Goal: Information Seeking & Learning: Learn about a topic

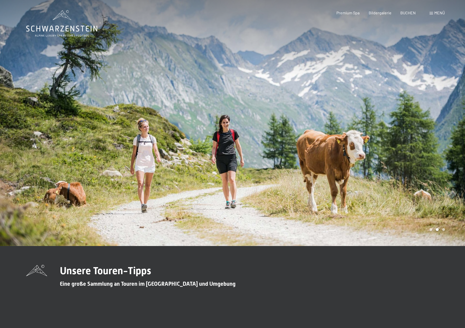
click at [436, 13] on span "Menü" at bounding box center [439, 12] width 11 height 5
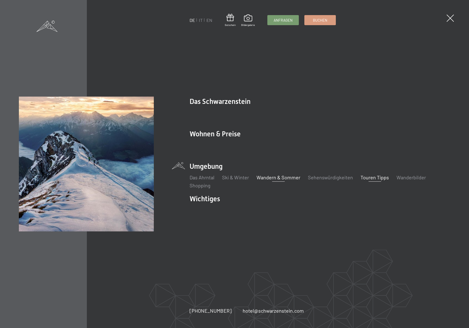
click at [264, 178] on link "Wandern & Sommer" at bounding box center [278, 177] width 44 height 6
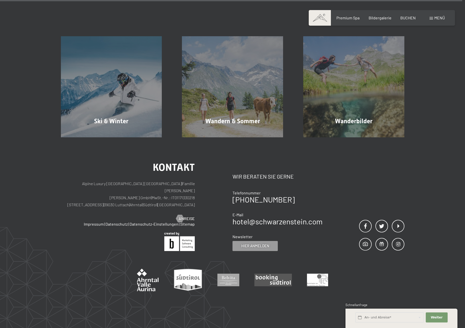
scroll to position [8610, 0]
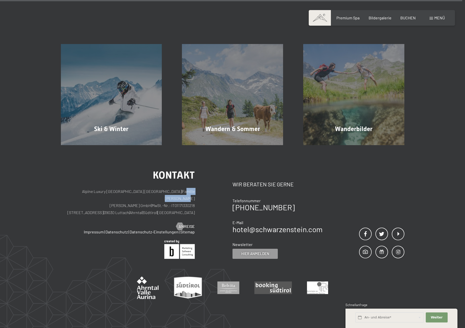
drag, startPoint x: 161, startPoint y: 192, endPoint x: 193, endPoint y: 192, distance: 32.0
click at [193, 192] on p "Alpine Luxury SPA Resort SCHWARZENSTEIN | Familie Zimmerhofer Otmar Zimmerhofer…" at bounding box center [128, 202] width 134 height 28
click at [208, 212] on div "Kontakt Alpine Luxury SPA Resort SCHWARZENSTEIN | Familie Zimmerhofer Otmar Zim…" at bounding box center [147, 214] width 172 height 89
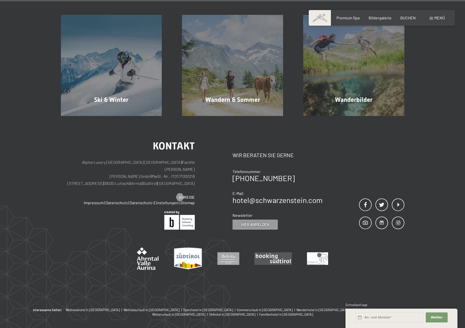
scroll to position [8660, 0]
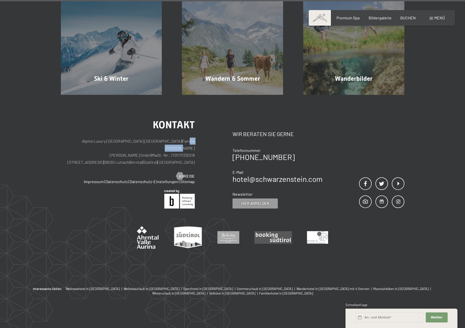
drag, startPoint x: 164, startPoint y: 142, endPoint x: 189, endPoint y: 142, distance: 24.7
click at [189, 142] on p "Alpine Luxury SPA Resort SCHWARZENSTEIN | Familie Zimmerhofer Otmar Zimmerhofer…" at bounding box center [128, 152] width 134 height 28
drag, startPoint x: 138, startPoint y: 151, endPoint x: 142, endPoint y: 155, distance: 5.7
click at [182, 151] on p "Alpine Luxury SPA Resort SCHWARZENSTEIN | Familie Zimmerhofer Otmar Zimmerhofer…" at bounding box center [128, 152] width 134 height 28
drag, startPoint x: 107, startPoint y: 157, endPoint x: 202, endPoint y: 153, distance: 95.0
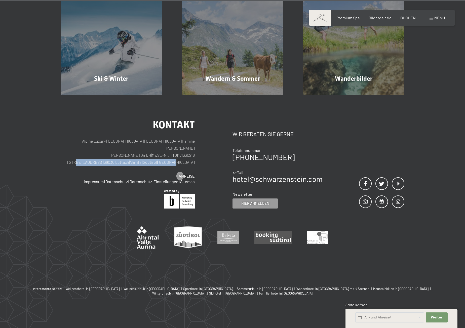
click at [202, 153] on div "Kontakt Alpine Luxury SPA Resort SCHWARZENSTEIN | Familie Zimmerhofer Otmar Zim…" at bounding box center [147, 164] width 172 height 89
click at [73, 207] on link at bounding box center [128, 199] width 134 height 19
click at [93, 182] on link "Impressum" at bounding box center [94, 181] width 20 height 5
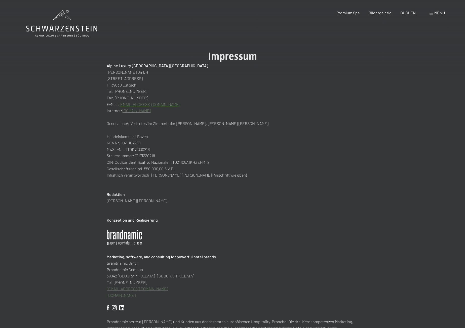
drag, startPoint x: 127, startPoint y: 103, endPoint x: 134, endPoint y: 104, distance: 6.6
click at [127, 103] on link "[EMAIL_ADDRESS][DOMAIN_NAME]" at bounding box center [149, 104] width 61 height 5
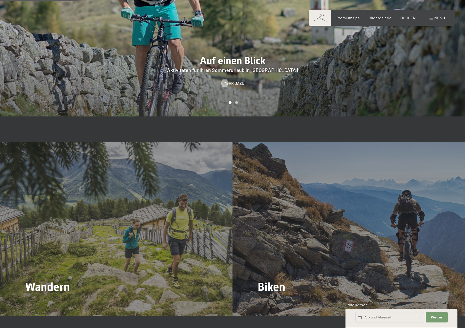
scroll to position [554, 0]
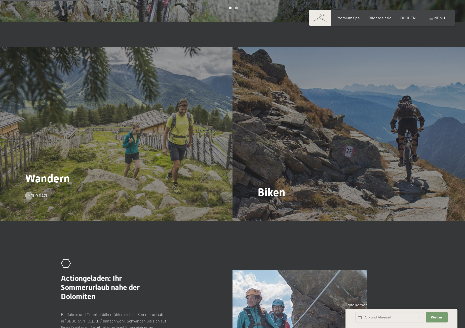
click at [67, 173] on span "Wandern" at bounding box center [47, 178] width 45 height 13
click at [36, 193] on span "Mehr dazu" at bounding box center [43, 196] width 21 height 6
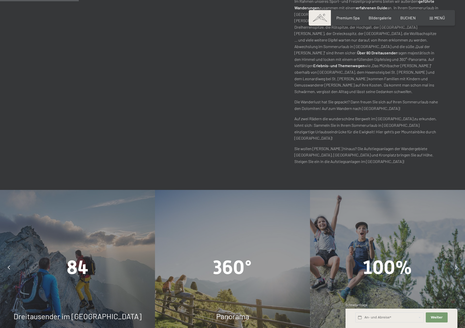
scroll to position [453, 0]
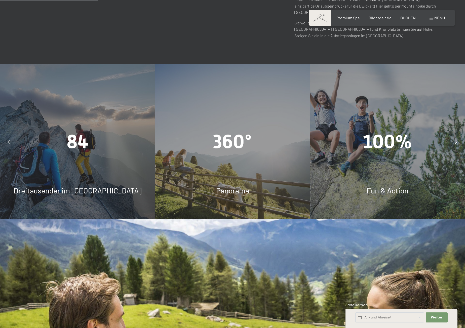
click at [71, 147] on div "84 Dreitausender im Ahrntal" at bounding box center [77, 141] width 155 height 155
click at [233, 186] on span "Panorama" at bounding box center [232, 190] width 33 height 9
drag, startPoint x: 230, startPoint y: 159, endPoint x: 226, endPoint y: 159, distance: 3.8
click at [226, 186] on span "Panorama" at bounding box center [232, 190] width 33 height 9
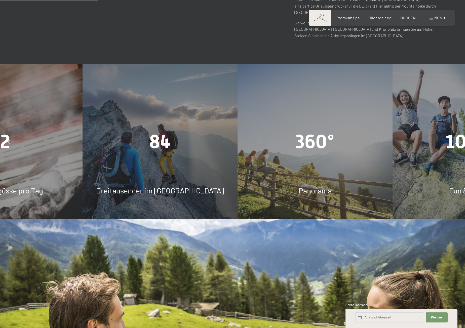
drag, startPoint x: 199, startPoint y: 159, endPoint x: 284, endPoint y: 164, distance: 85.0
click at [284, 185] on div "Panorama" at bounding box center [315, 190] width 155 height 11
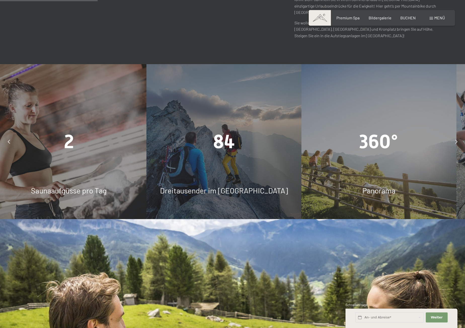
drag, startPoint x: 307, startPoint y: 163, endPoint x: 148, endPoint y: 145, distance: 159.7
click at [185, 148] on div "84 Dreitausender im Ahrntal" at bounding box center [223, 141] width 155 height 155
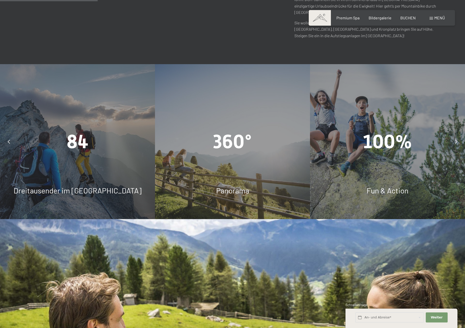
click at [236, 150] on div "360° Panorama" at bounding box center [232, 141] width 155 height 155
drag, startPoint x: 392, startPoint y: 166, endPoint x: 164, endPoint y: 150, distance: 228.9
click at [310, 150] on div "100% Fun & Action" at bounding box center [387, 141] width 155 height 155
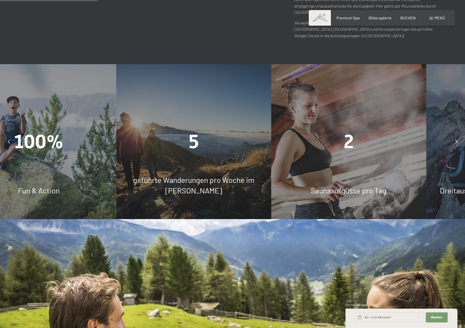
drag, startPoint x: 265, startPoint y: 147, endPoint x: 53, endPoint y: 148, distance: 211.4
click at [116, 147] on div "5 geführte Wanderungen pro Woche im Sommer" at bounding box center [193, 141] width 155 height 155
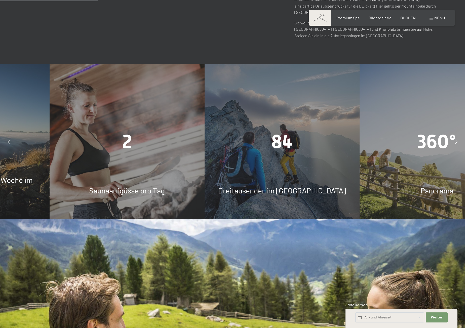
drag, startPoint x: 87, startPoint y: 142, endPoint x: 145, endPoint y: 143, distance: 58.1
click at [141, 143] on div "2 Saunaaufgüsse pro Tag" at bounding box center [127, 141] width 155 height 155
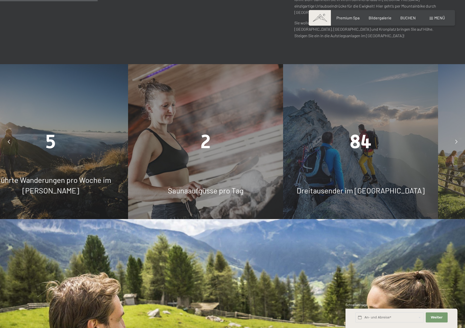
drag, startPoint x: 152, startPoint y: 138, endPoint x: 9, endPoint y: 134, distance: 142.7
click at [9, 134] on div "5 geführte Wanderungen pro Woche im Sommer" at bounding box center [50, 141] width 155 height 155
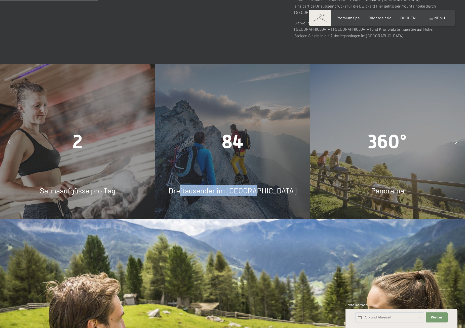
drag, startPoint x: 203, startPoint y: 154, endPoint x: 65, endPoint y: 146, distance: 137.4
click at [155, 146] on div "84 Dreitausender im Ahrntal" at bounding box center [232, 141] width 155 height 155
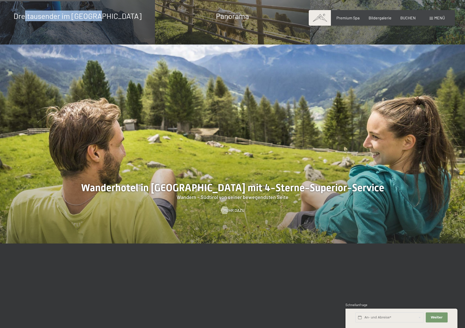
scroll to position [629, 0]
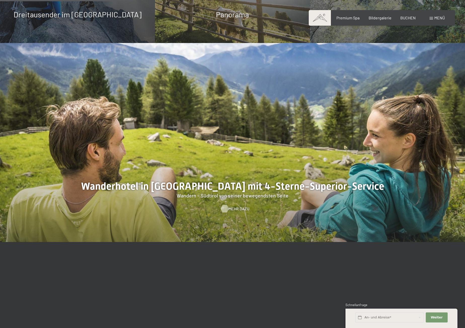
click at [232, 206] on span "Mehr dazu" at bounding box center [239, 209] width 21 height 6
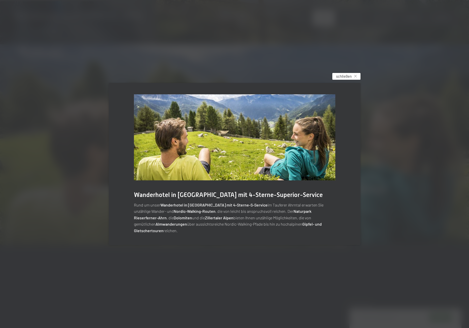
click at [346, 77] on span "schließen" at bounding box center [344, 76] width 16 height 5
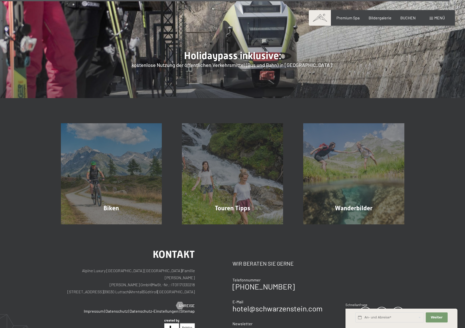
scroll to position [2014, 0]
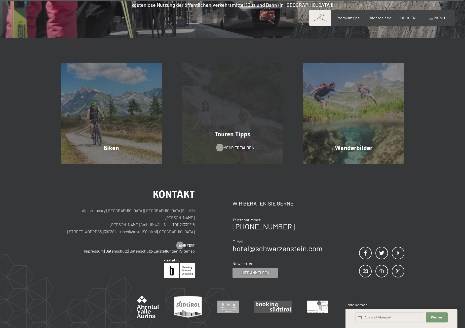
click at [227, 145] on span "Mehr erfahren" at bounding box center [238, 148] width 31 height 6
